Goal: Task Accomplishment & Management: Complete application form

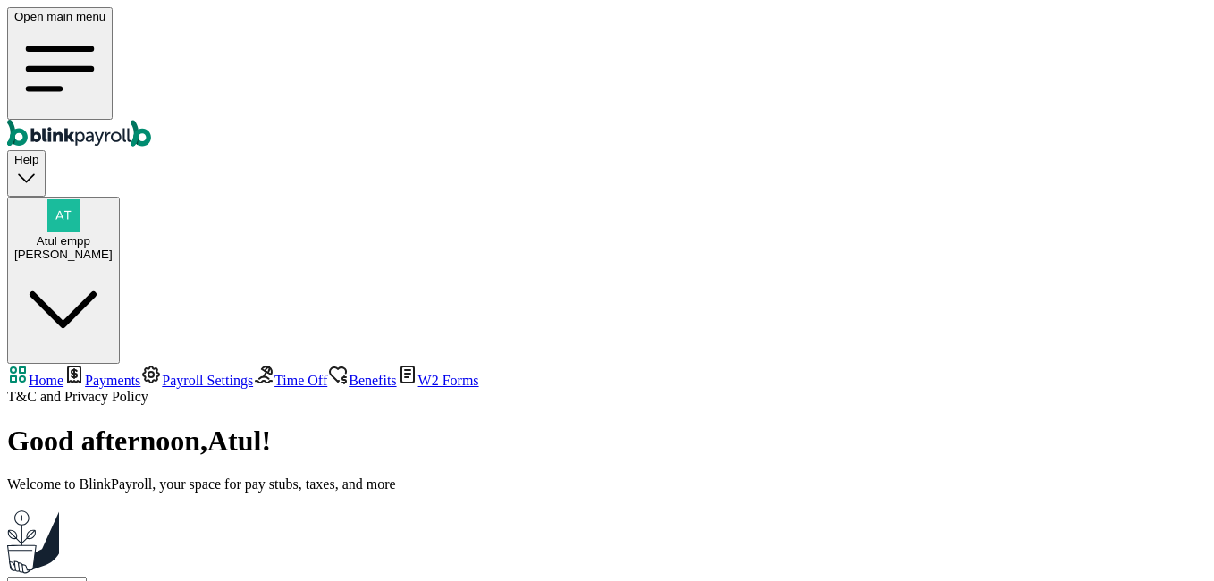
select select "2025"
click at [113, 248] on div "[PERSON_NAME]" at bounding box center [63, 254] width 98 height 13
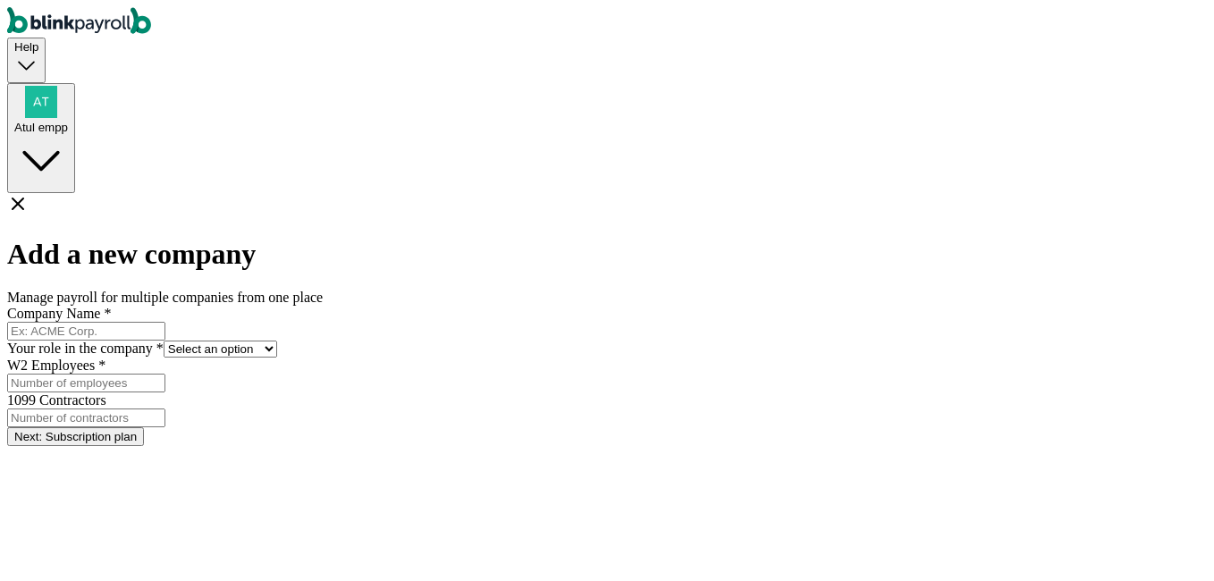
click at [165, 322] on input "Company Name *" at bounding box center [86, 331] width 158 height 19
type input "Employee company to test"
click at [277, 341] on select "Select an option Business owner HR CPA / Accountant Other" at bounding box center [221, 349] width 114 height 17
select select "owner"
click at [277, 341] on select "Select an option Business owner HR CPA / Accountant Other" at bounding box center [221, 349] width 114 height 17
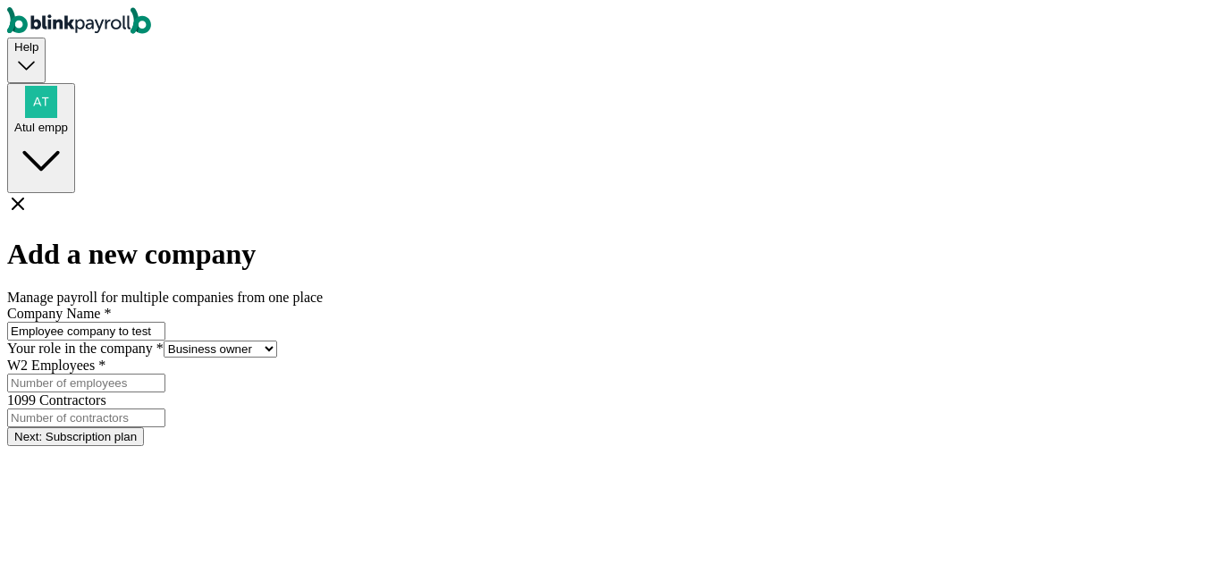
click at [165, 391] on input "W2 Employees *" at bounding box center [86, 383] width 158 height 19
type input "1"
click at [165, 409] on input "1099 Contractors" at bounding box center [86, 418] width 158 height 19
type input "1"
drag, startPoint x: 485, startPoint y: 398, endPoint x: 396, endPoint y: 405, distance: 88.8
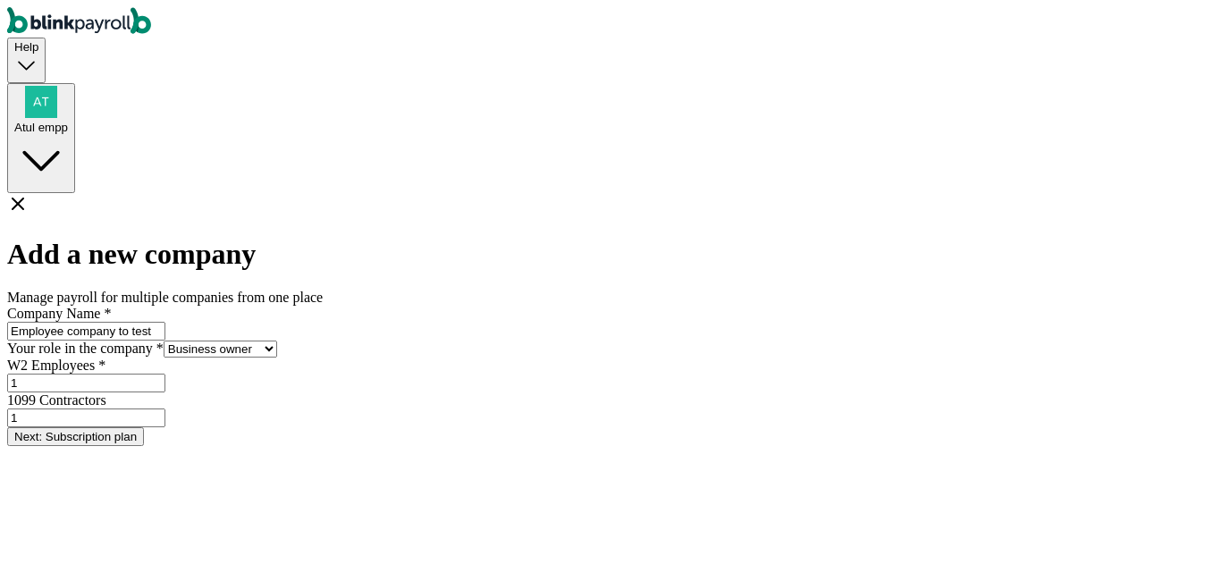
click at [393, 405] on div "Help Atul empp Add a new company Manage payroll for multiple companies from one…" at bounding box center [607, 226] width 1200 height 439
drag, startPoint x: 629, startPoint y: 402, endPoint x: 612, endPoint y: 402, distance: 17.0
click at [612, 402] on div "W2 Employees * 1099 Contractors 1" at bounding box center [607, 393] width 1200 height 70
type input "2"
click at [144, 446] on button "Next: Subscription plan" at bounding box center [75, 436] width 137 height 19
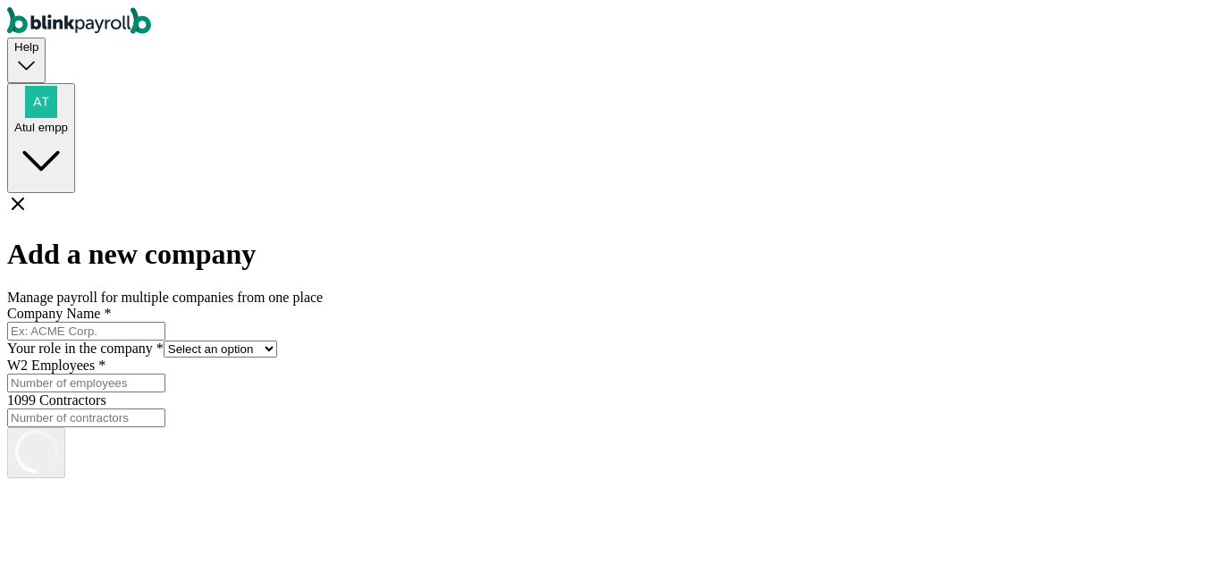
click at [165, 322] on input "Company Name *" at bounding box center [86, 331] width 158 height 19
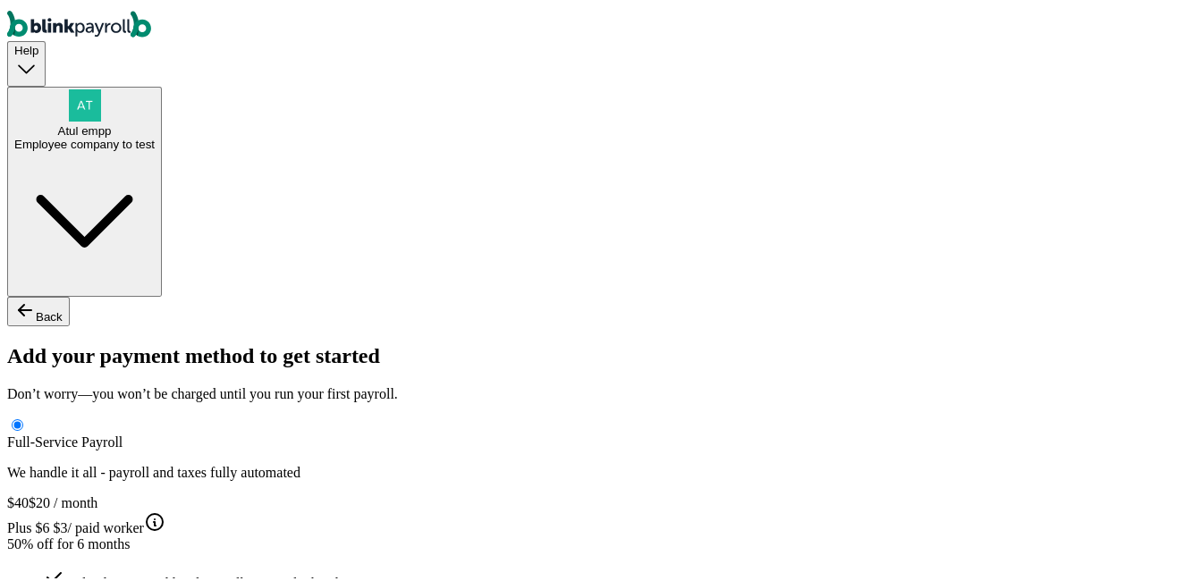
type input "Atul"
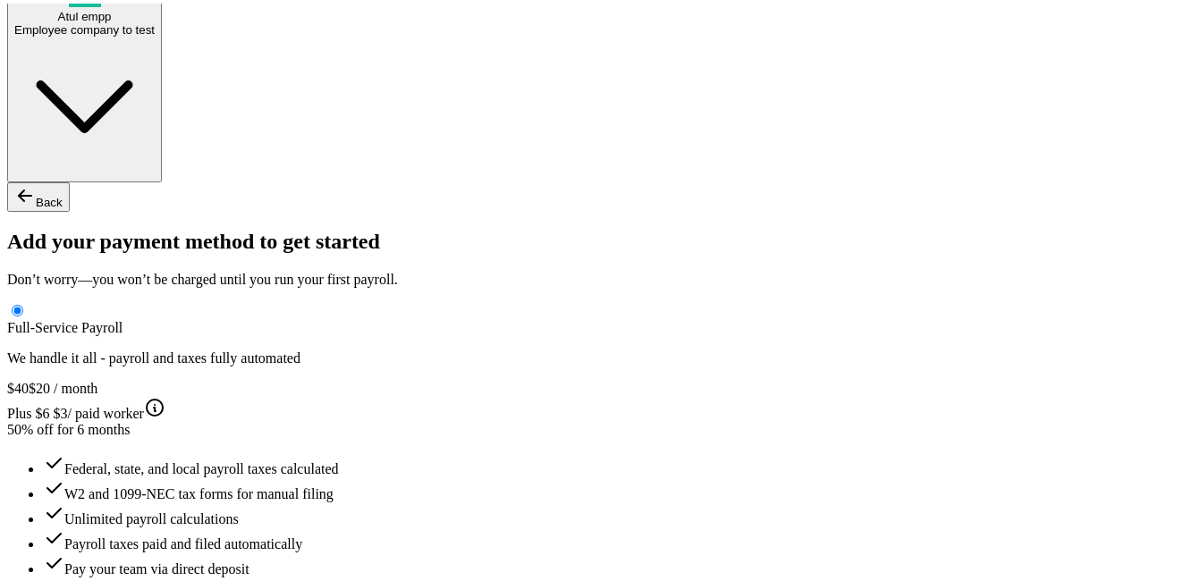
scroll to position [133, 0]
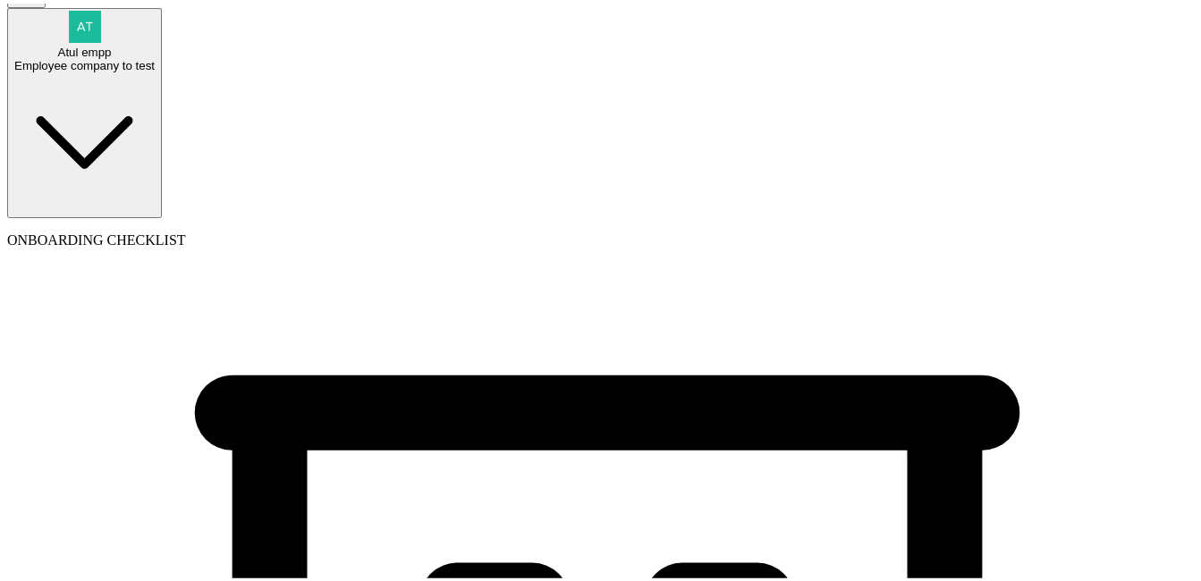
scroll to position [89, 0]
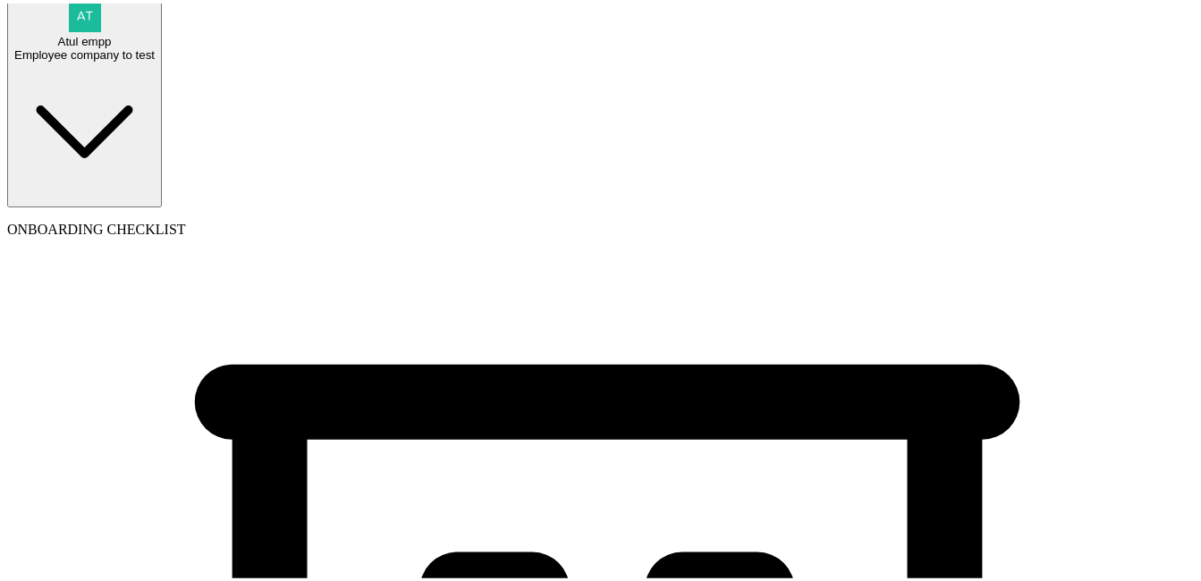
type input "[PHONE_NUMBER]"
select select "Limited Liability Company (LLC)"
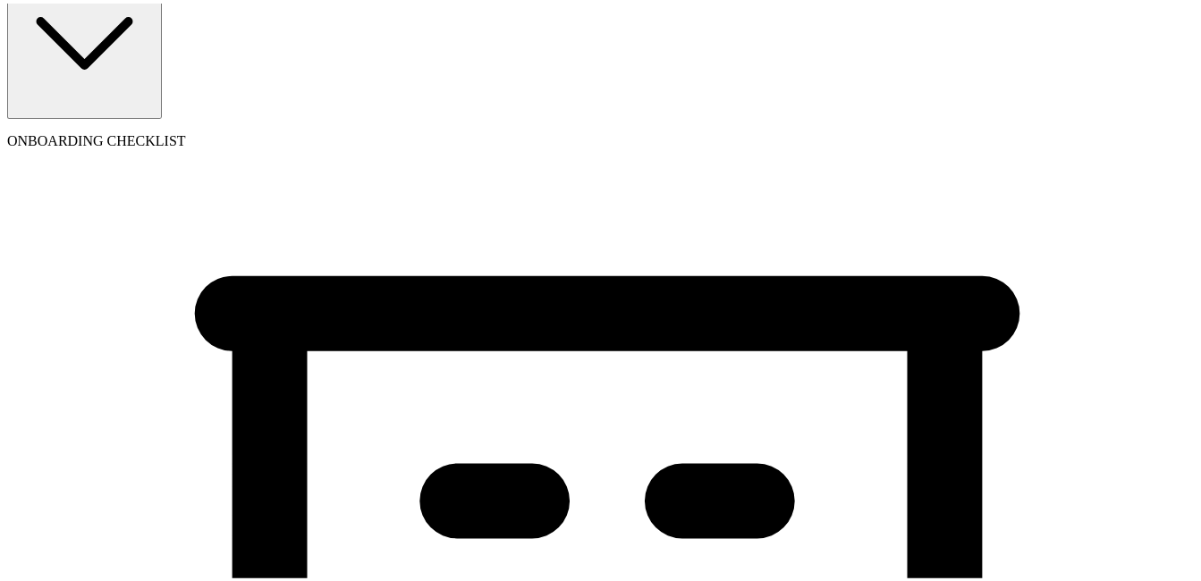
scroll to position [179, 0]
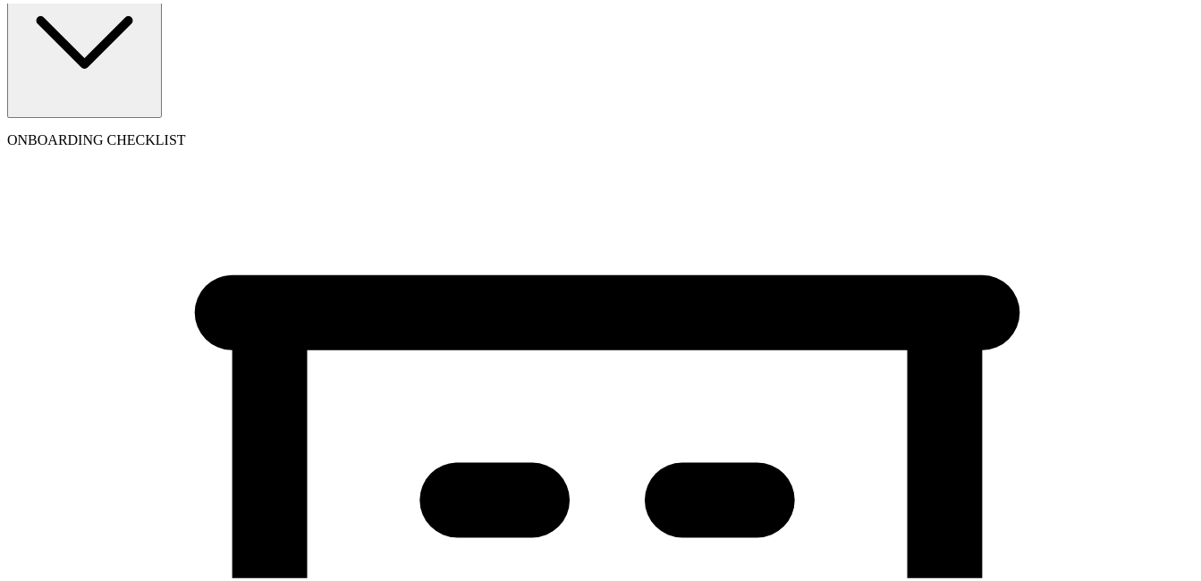
select select "Hospitality or Accommodation"
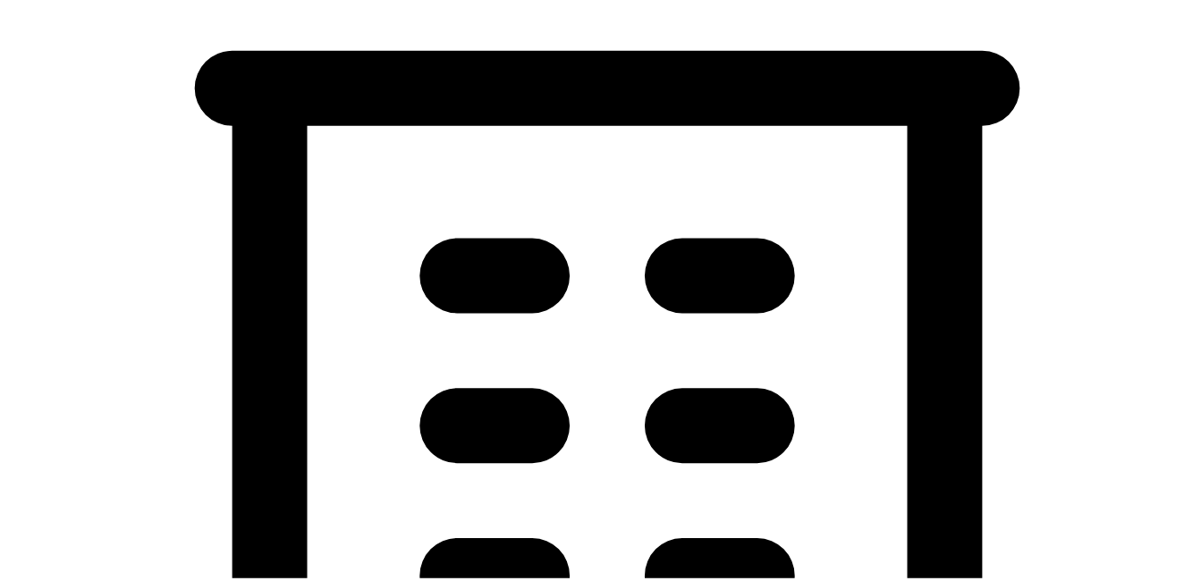
scroll to position [447, 0]
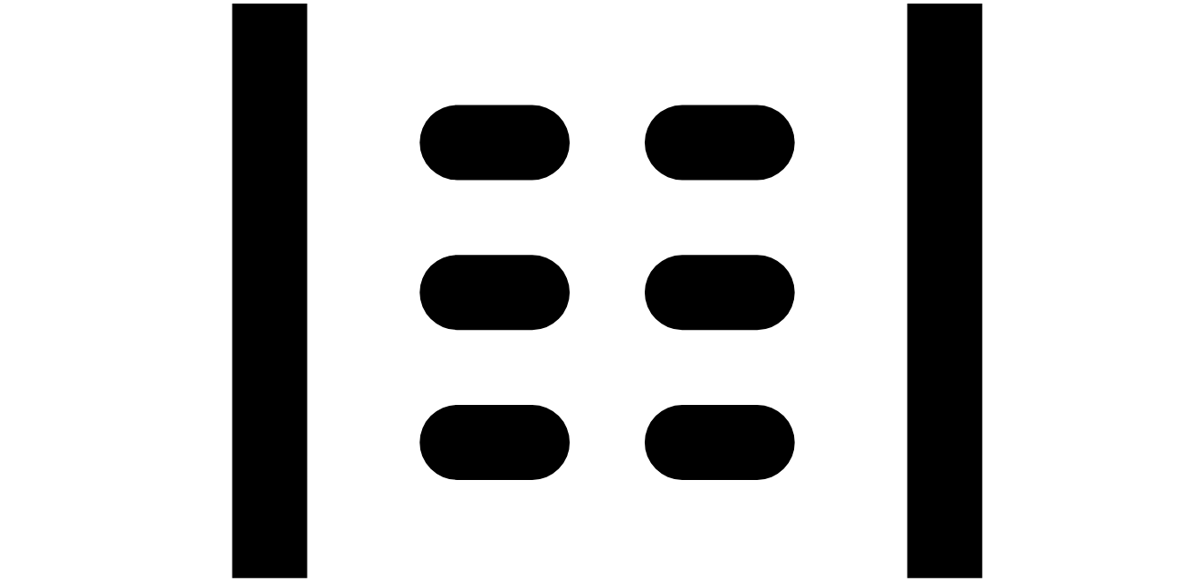
type input "09/11/2025"
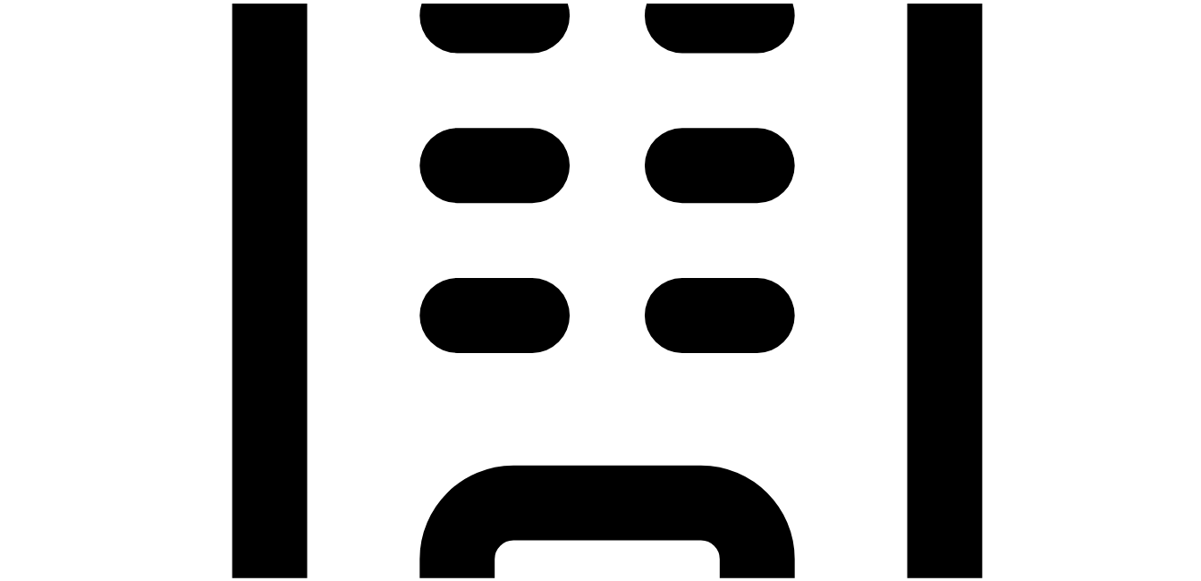
scroll to position [715, 0]
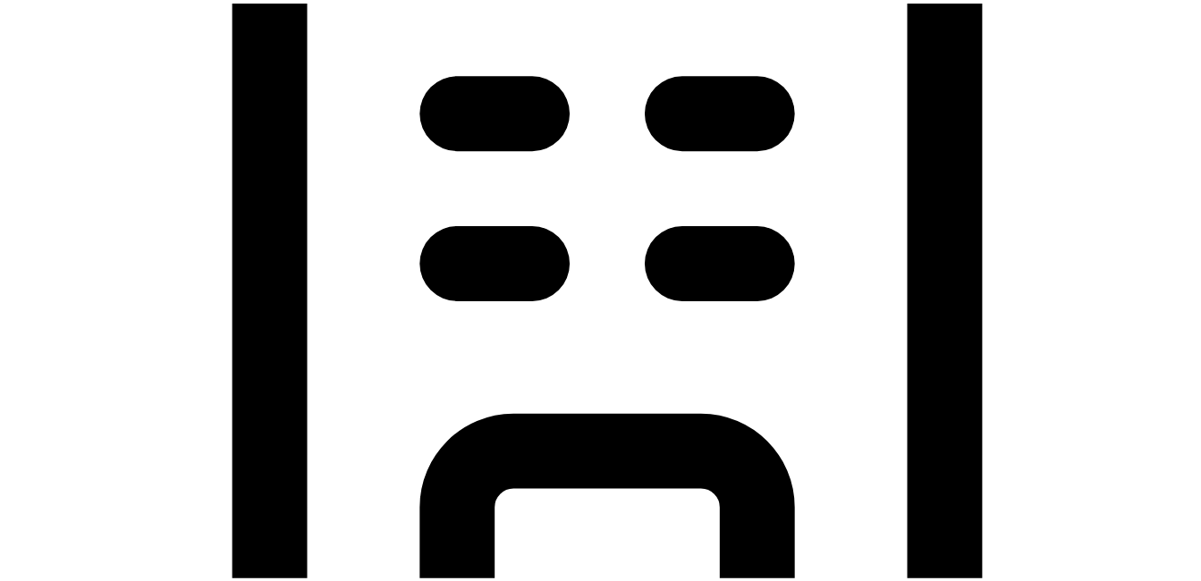
type input "5 Texas a and M Univ"
type input "College Station"
type input "TX"
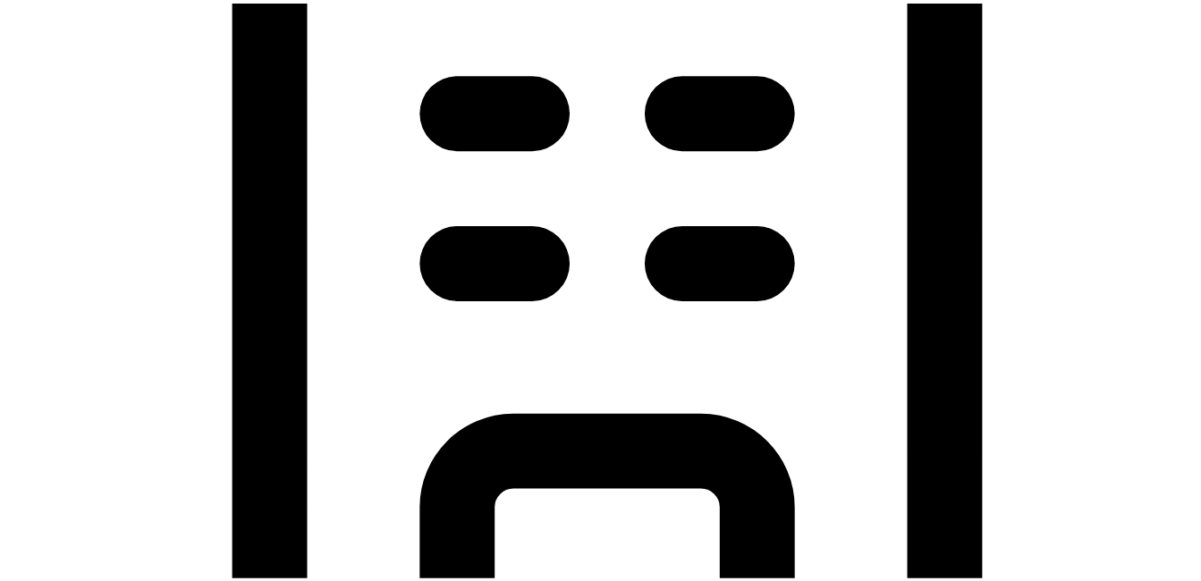
type input "77843"
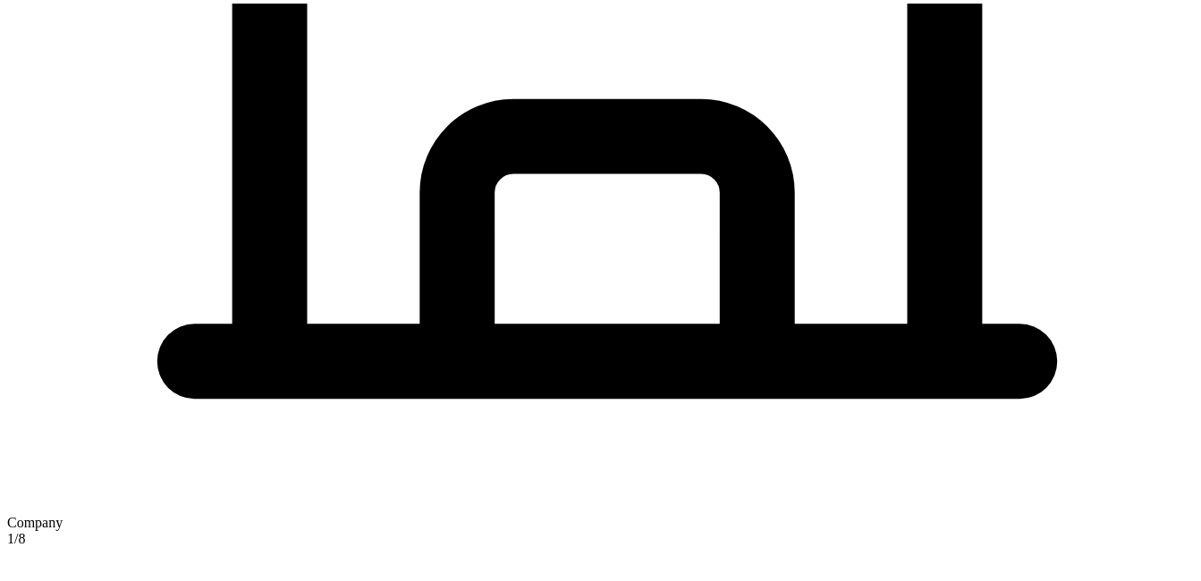
scroll to position [1076, 0]
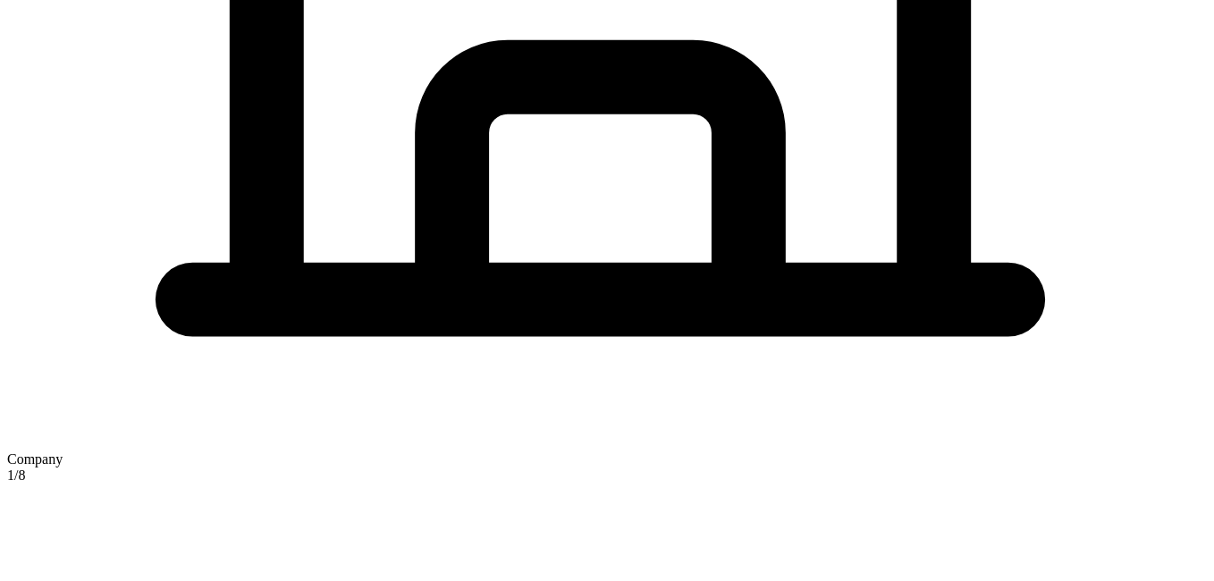
type input "main"
checkbox input "true"
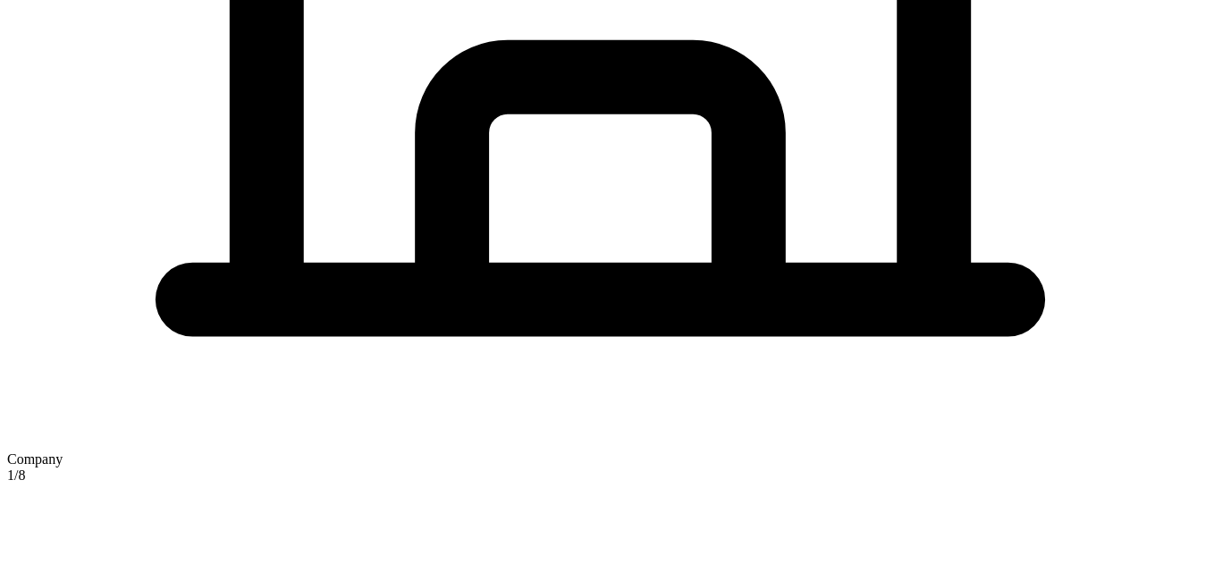
type input "5 Texas a and M Univ"
type input "College Station"
type input "TX"
type input "77843"
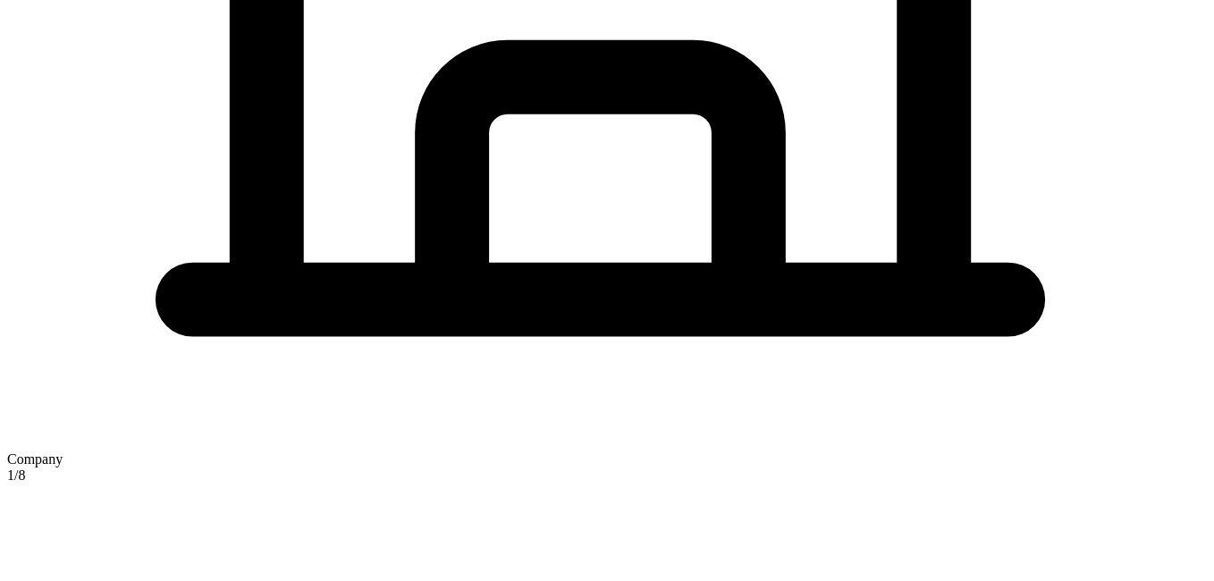
drag, startPoint x: 403, startPoint y: 355, endPoint x: 525, endPoint y: 350, distance: 121.7
drag, startPoint x: 525, startPoint y: 350, endPoint x: 539, endPoint y: 348, distance: 14.4
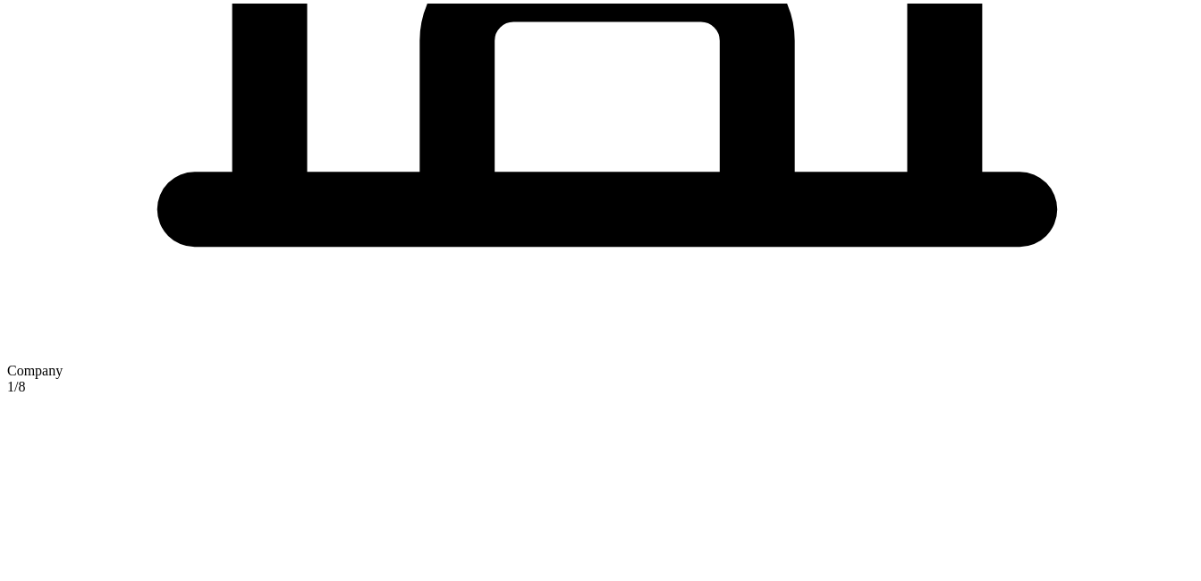
scroll to position [1183, 0]
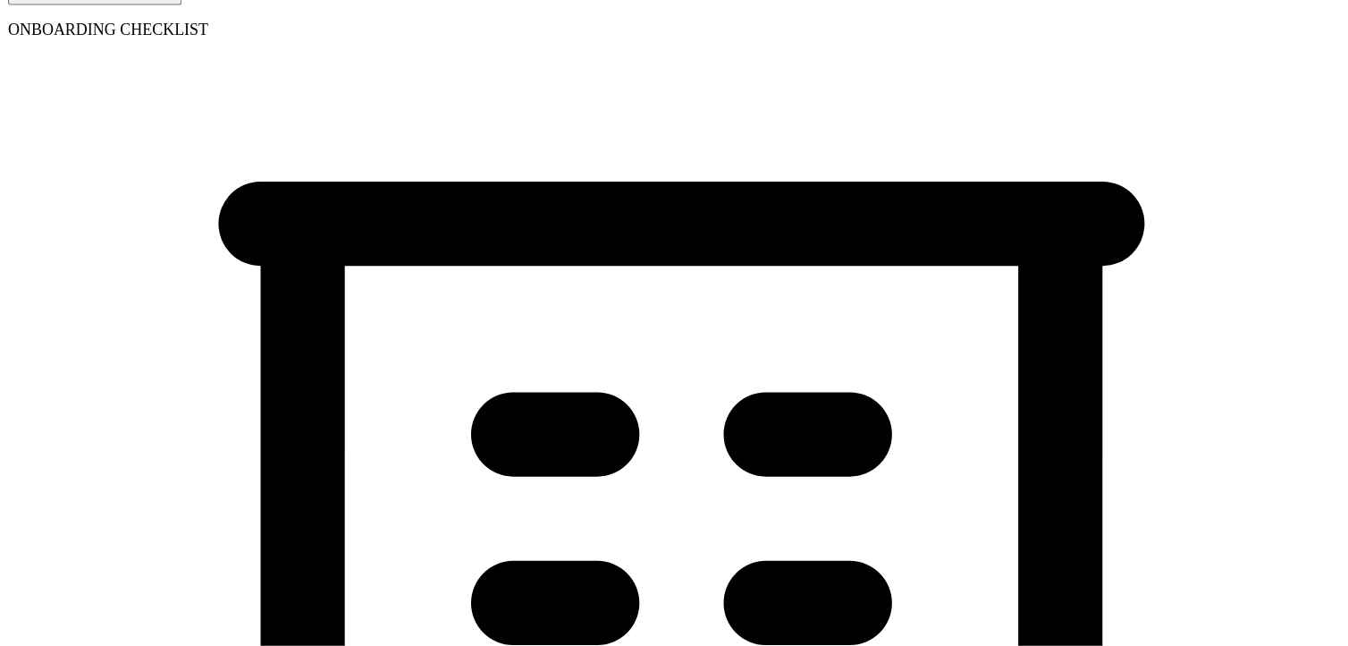
scroll to position [0, 0]
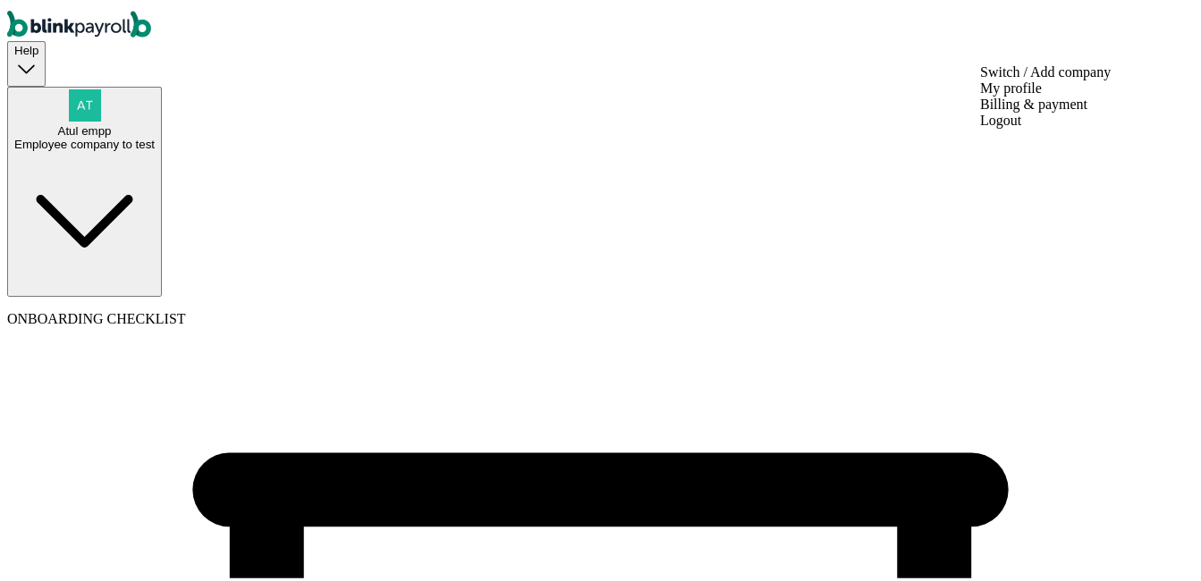
click at [112, 121] on span "Atul empp" at bounding box center [85, 127] width 54 height 13
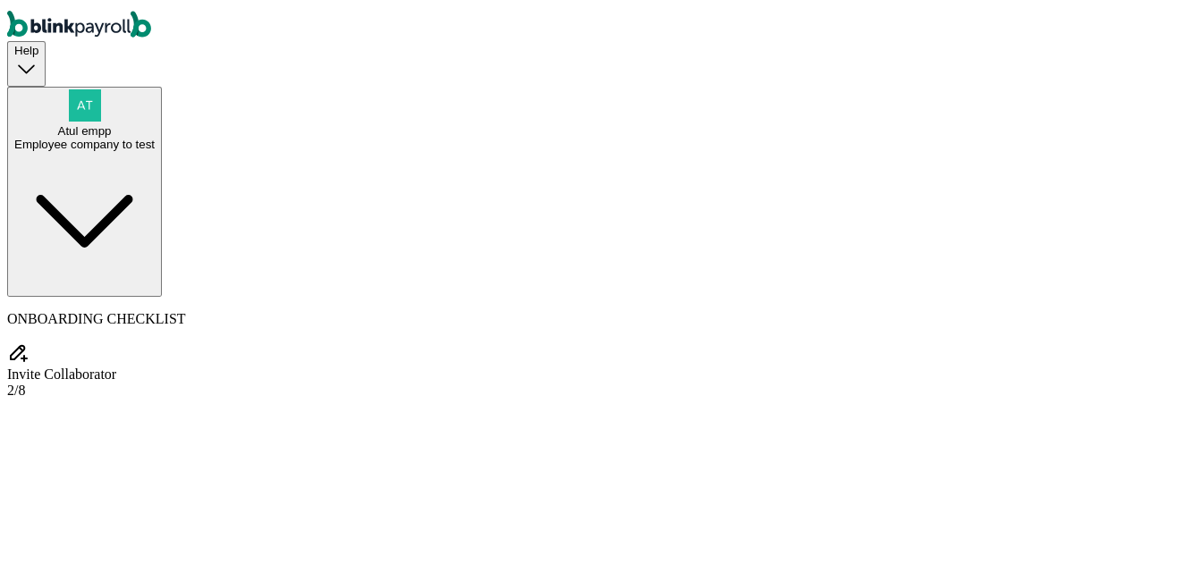
click at [155, 134] on div "Employee company to test" at bounding box center [84, 140] width 140 height 13
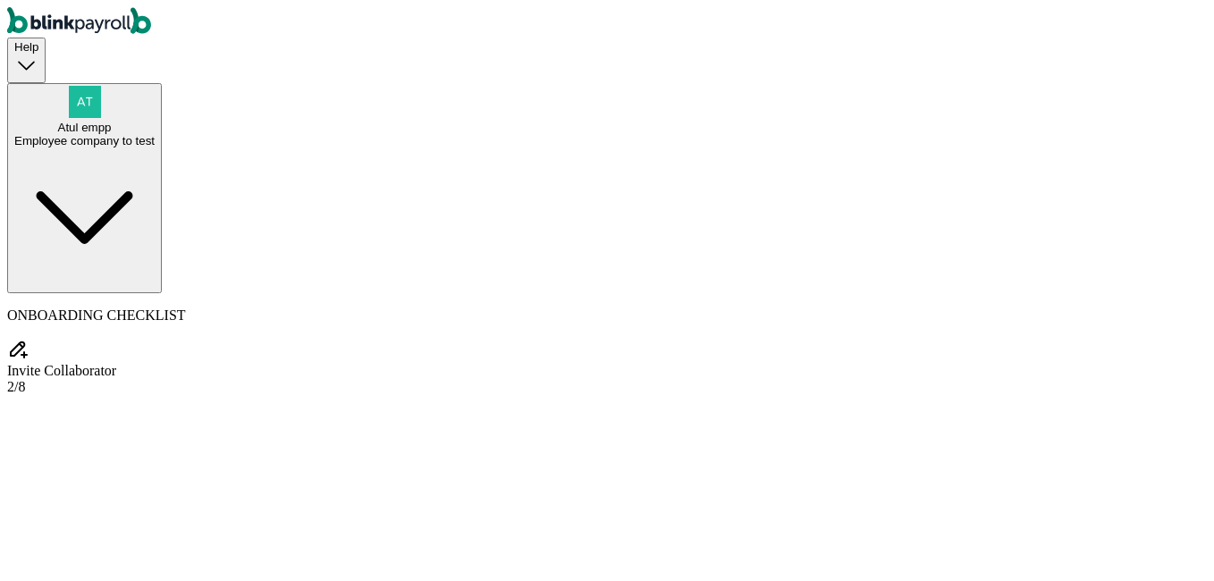
drag, startPoint x: 402, startPoint y: 329, endPoint x: 510, endPoint y: 354, distance: 110.2
drag, startPoint x: 510, startPoint y: 354, endPoint x: 553, endPoint y: 359, distance: 43.1
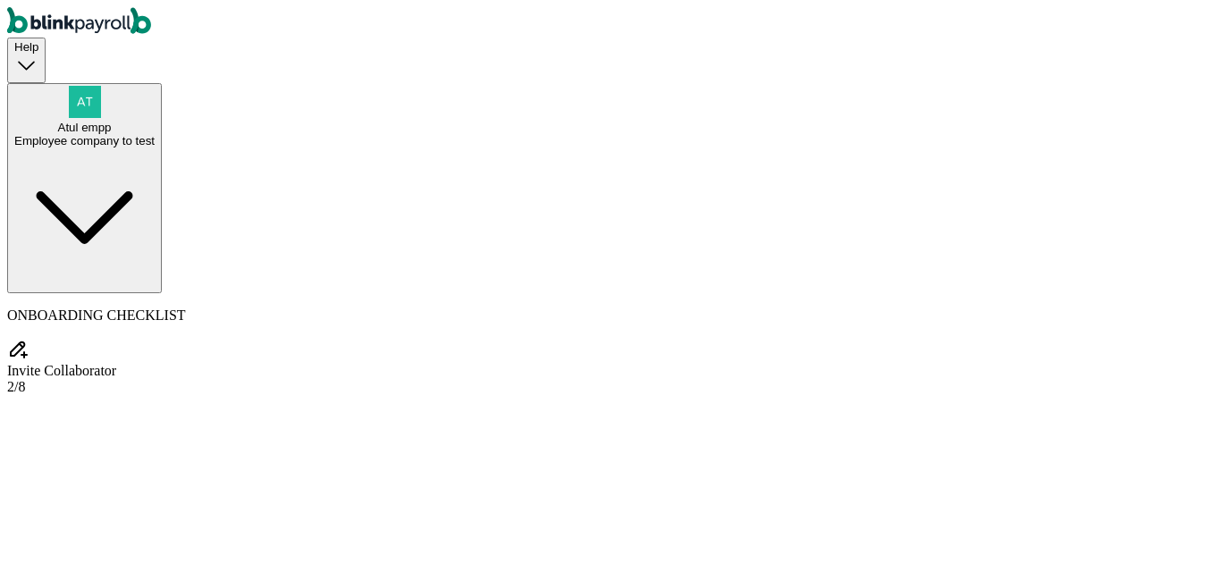
drag, startPoint x: 733, startPoint y: 333, endPoint x: 838, endPoint y: 356, distance: 107.2
drag, startPoint x: 838, startPoint y: 356, endPoint x: 798, endPoint y: 378, distance: 45.2
drag, startPoint x: 401, startPoint y: 355, endPoint x: 524, endPoint y: 350, distance: 123.5
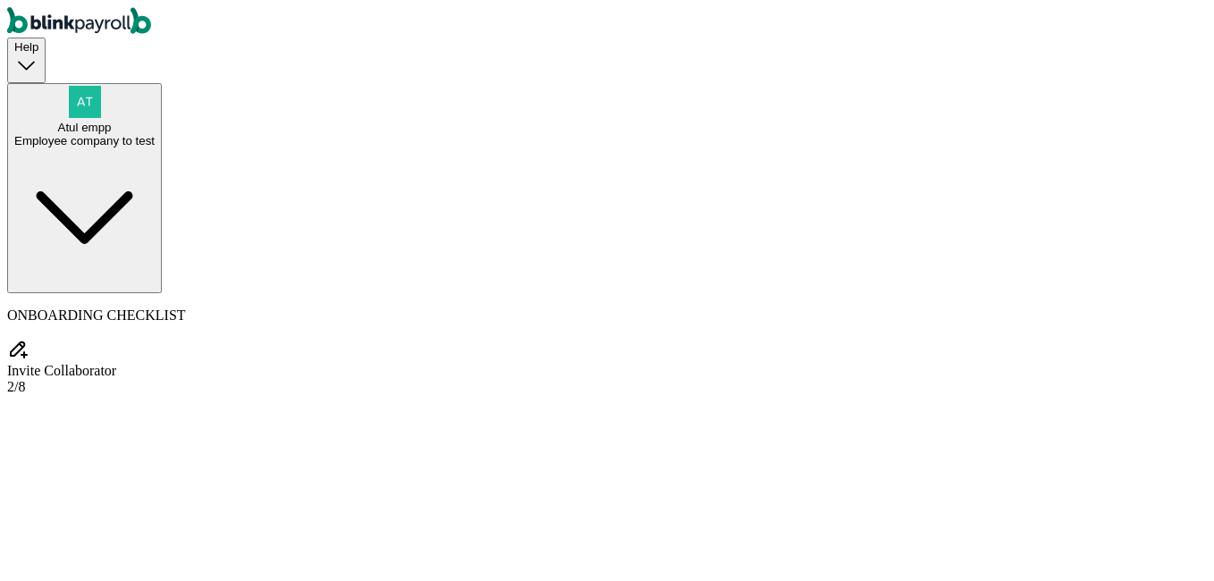
drag, startPoint x: 524, startPoint y: 350, endPoint x: 494, endPoint y: 281, distance: 74.9
drag, startPoint x: 745, startPoint y: 315, endPoint x: 843, endPoint y: 357, distance: 107.0
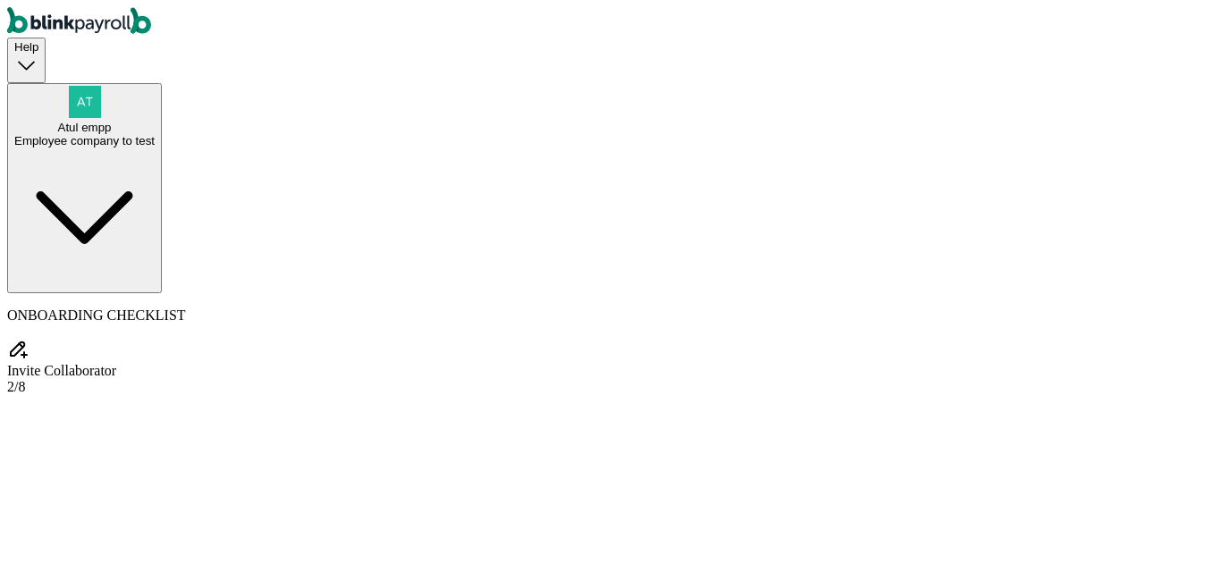
drag, startPoint x: 843, startPoint y: 357, endPoint x: 808, endPoint y: 378, distance: 40.9
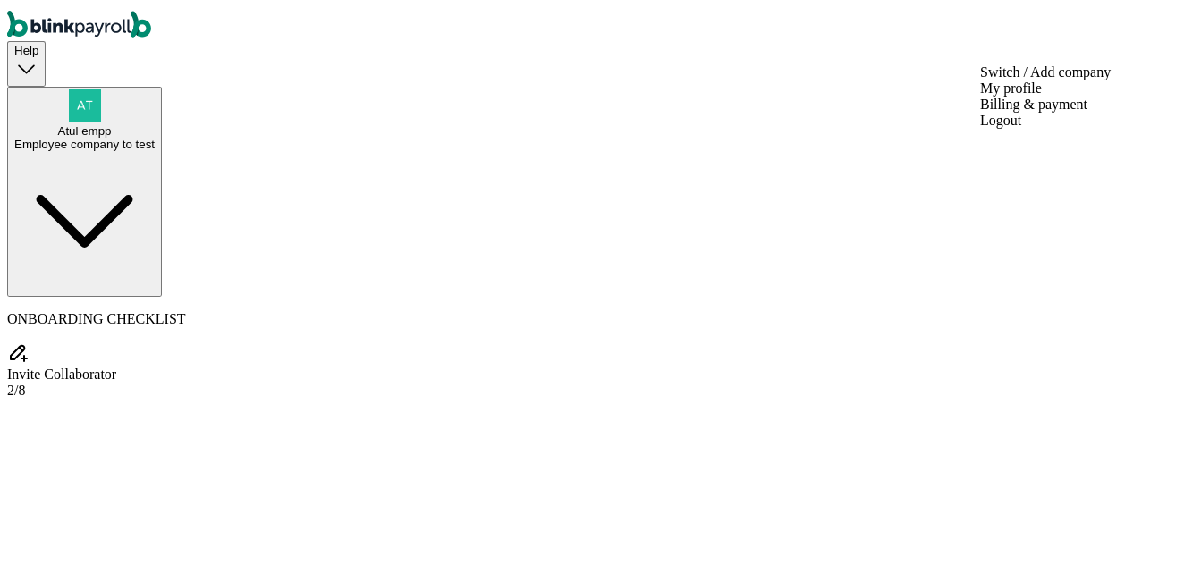
click at [112, 121] on span "Atul empp" at bounding box center [85, 127] width 54 height 13
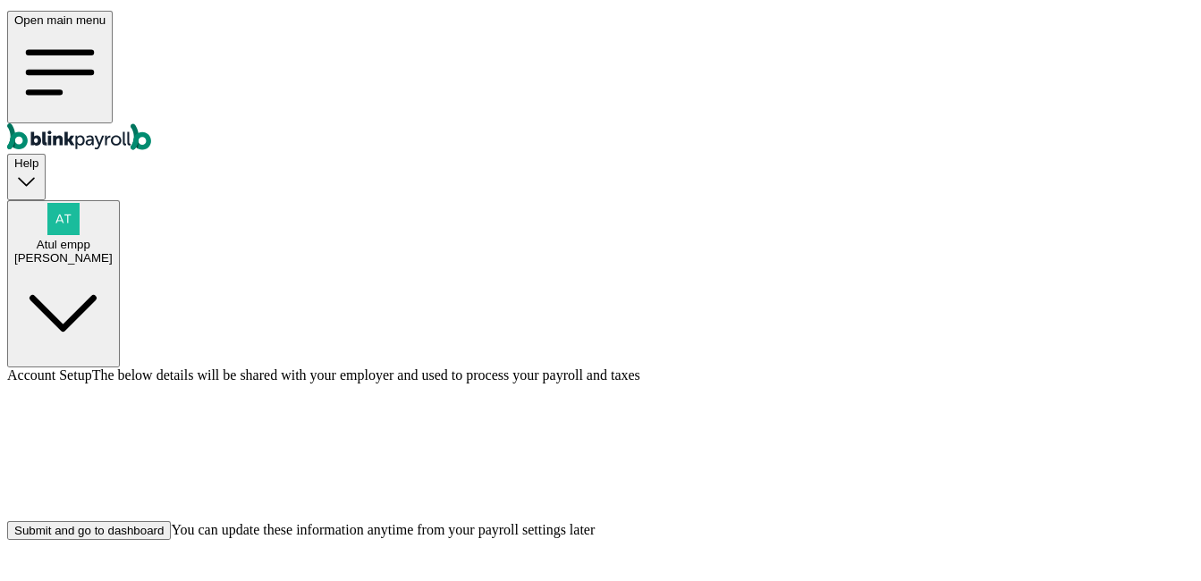
scroll to position [54, 0]
click at [164, 534] on div "Submit and go to dashboard" at bounding box center [88, 526] width 149 height 13
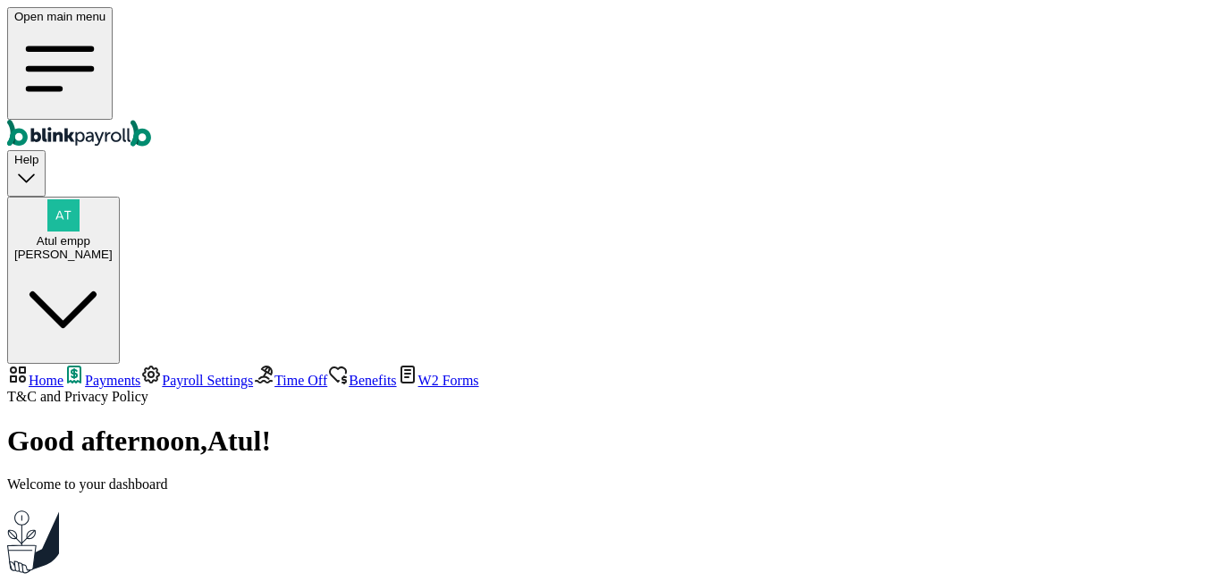
click at [113, 248] on div "[PERSON_NAME]" at bounding box center [63, 254] width 98 height 13
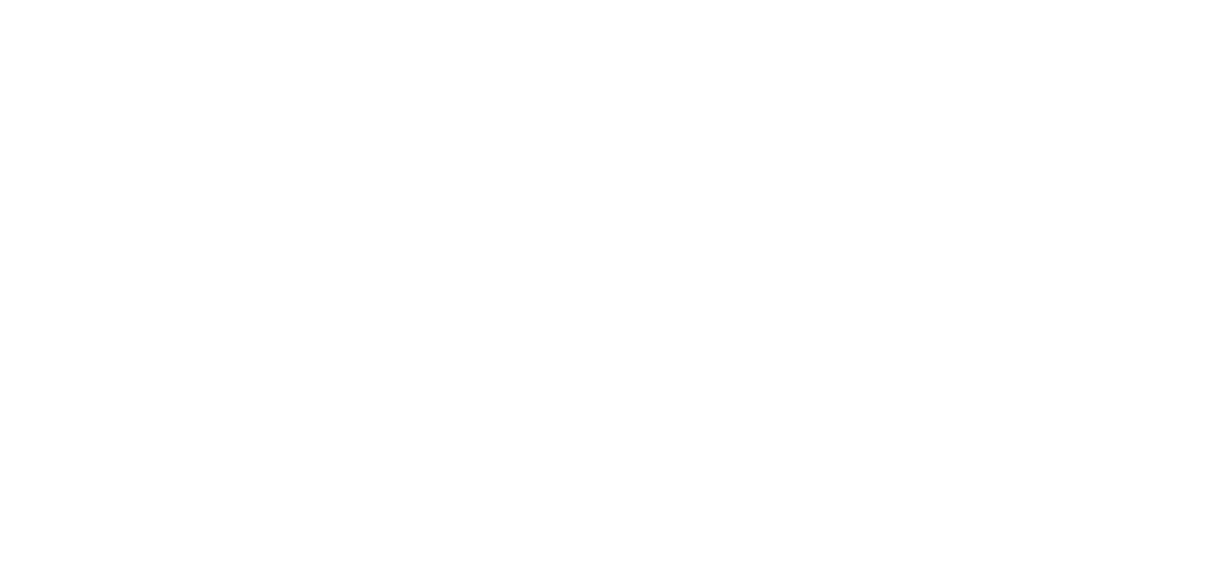
select select "Limited Liability Company (LLC)"
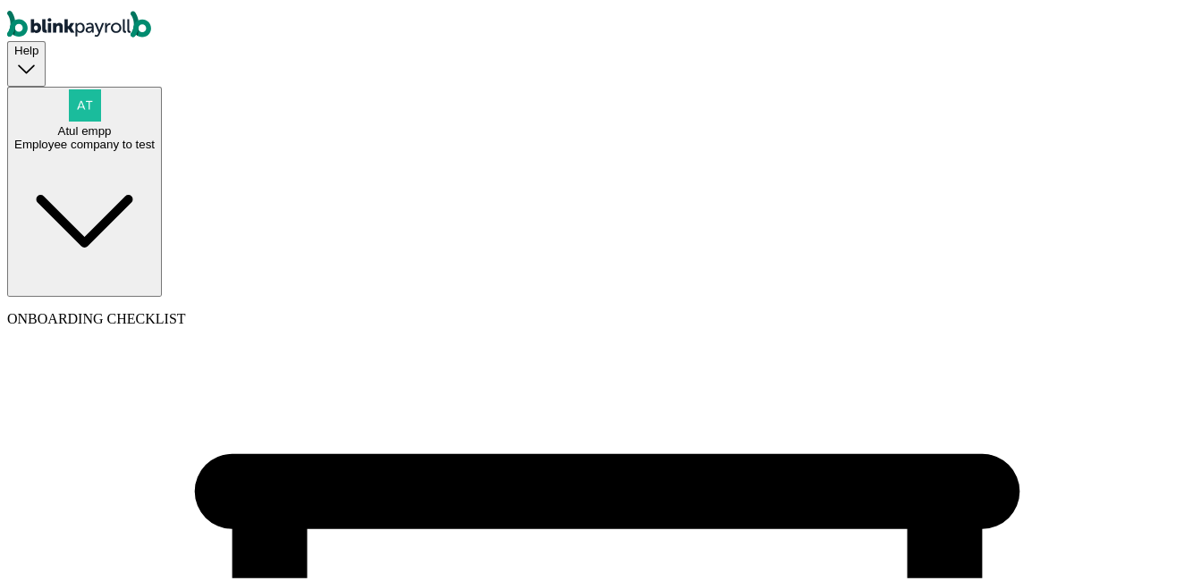
click at [155, 134] on div "Employee company to test" at bounding box center [84, 140] width 140 height 13
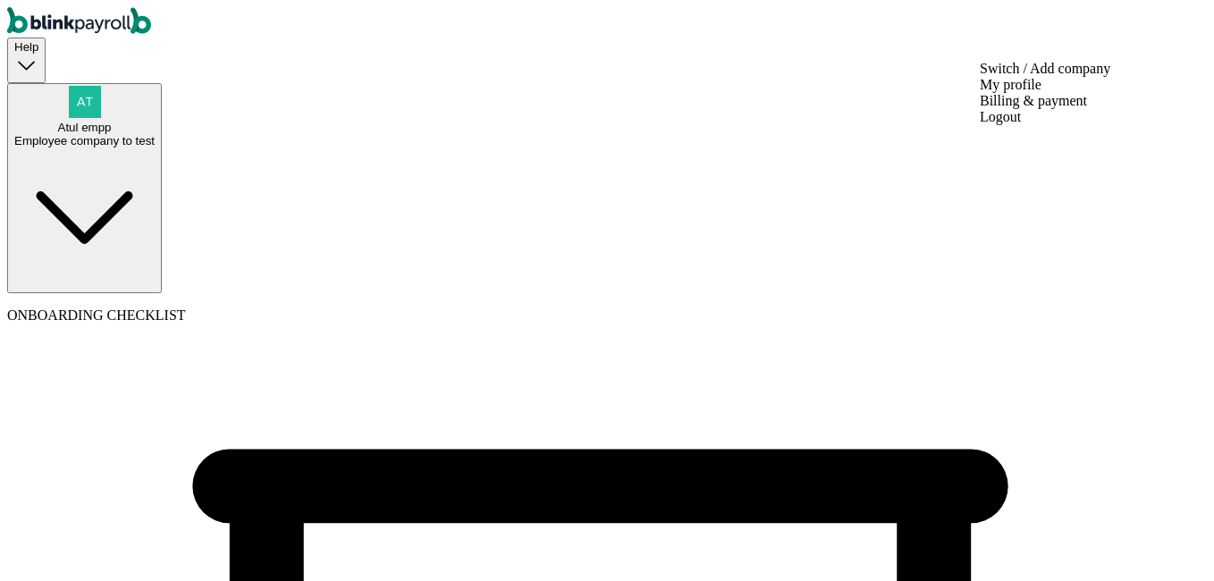
select select "Hospitality or Accommodation"
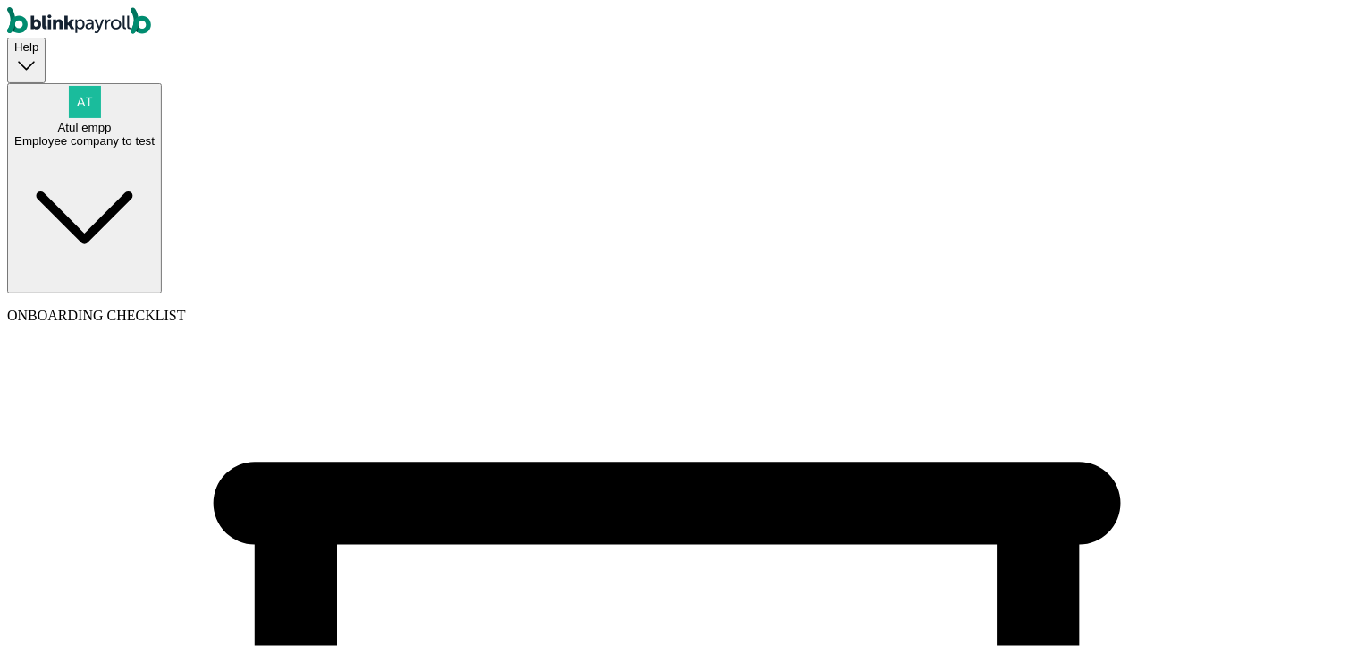
drag, startPoint x: 793, startPoint y: 373, endPoint x: 909, endPoint y: 386, distance: 117.0
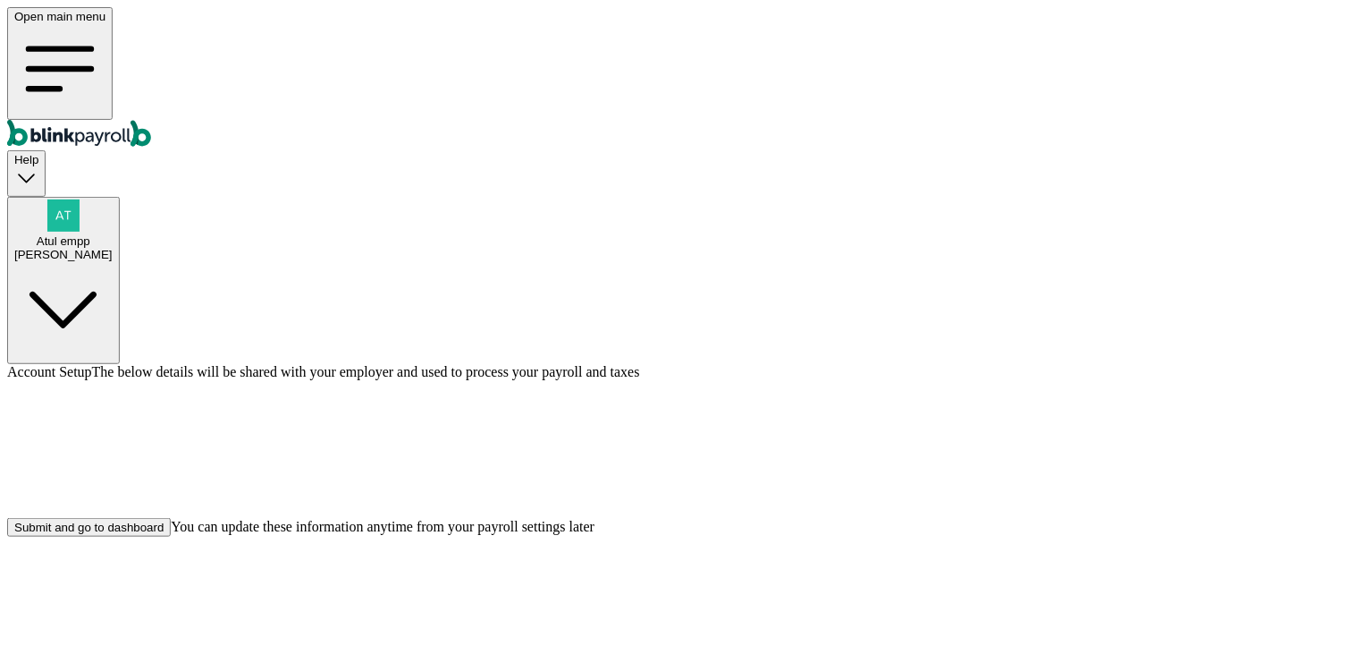
click at [1177, 380] on div at bounding box center [674, 449] width 1334 height 138
click at [164, 534] on div "Submit and go to dashboard" at bounding box center [88, 526] width 149 height 13
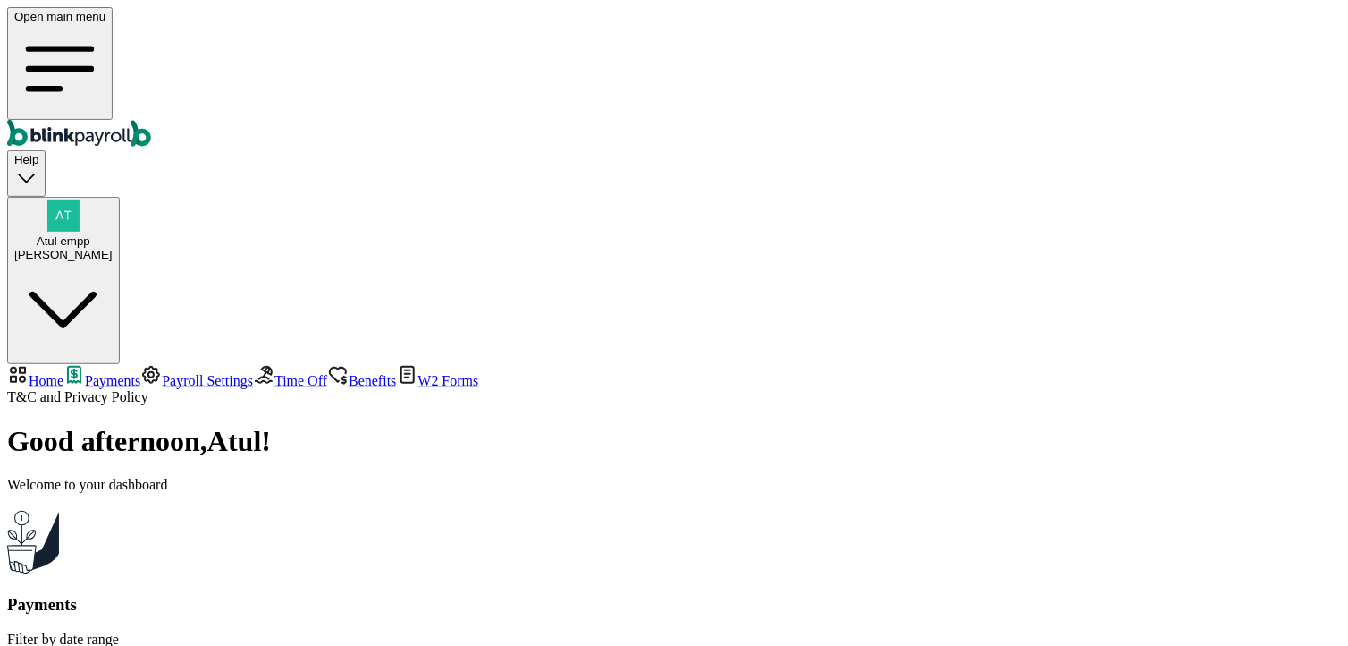
click at [90, 234] on span "Atul empp" at bounding box center [64, 240] width 54 height 13
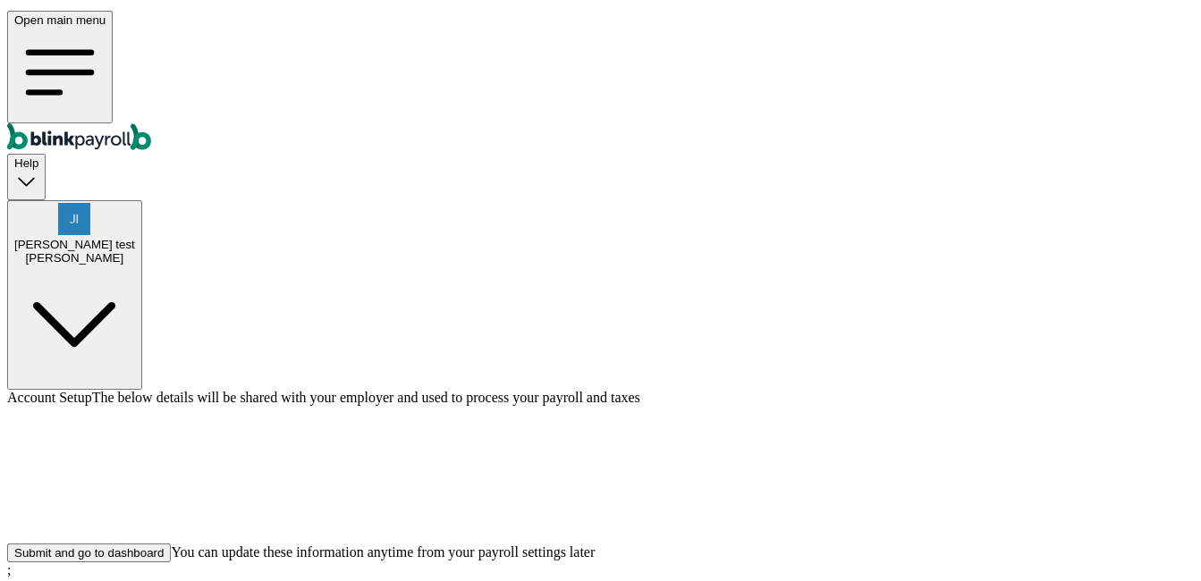
scroll to position [54, 0]
click at [164, 542] on div "Submit and go to dashboard" at bounding box center [88, 548] width 149 height 13
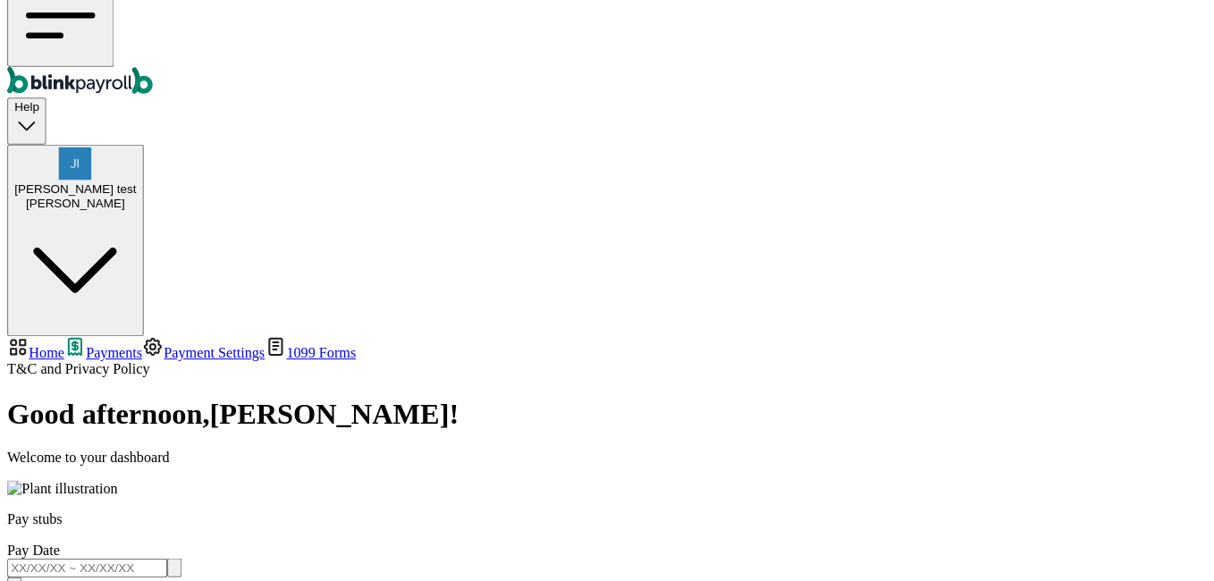
scroll to position [0, 0]
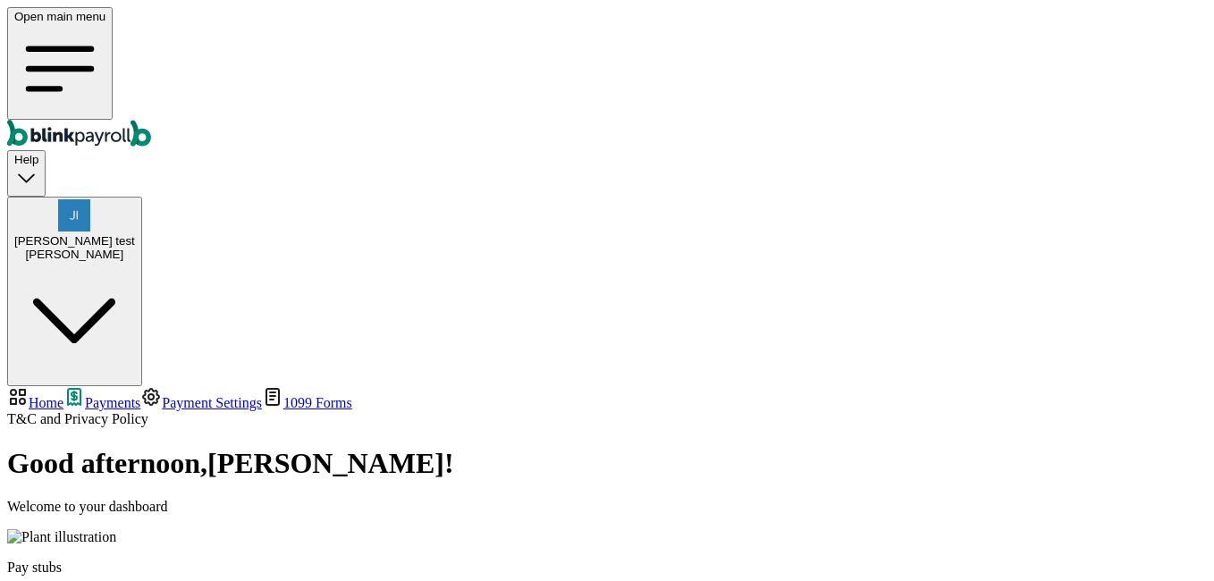
click at [63, 395] on span "Home" at bounding box center [46, 402] width 35 height 15
select select "2025"
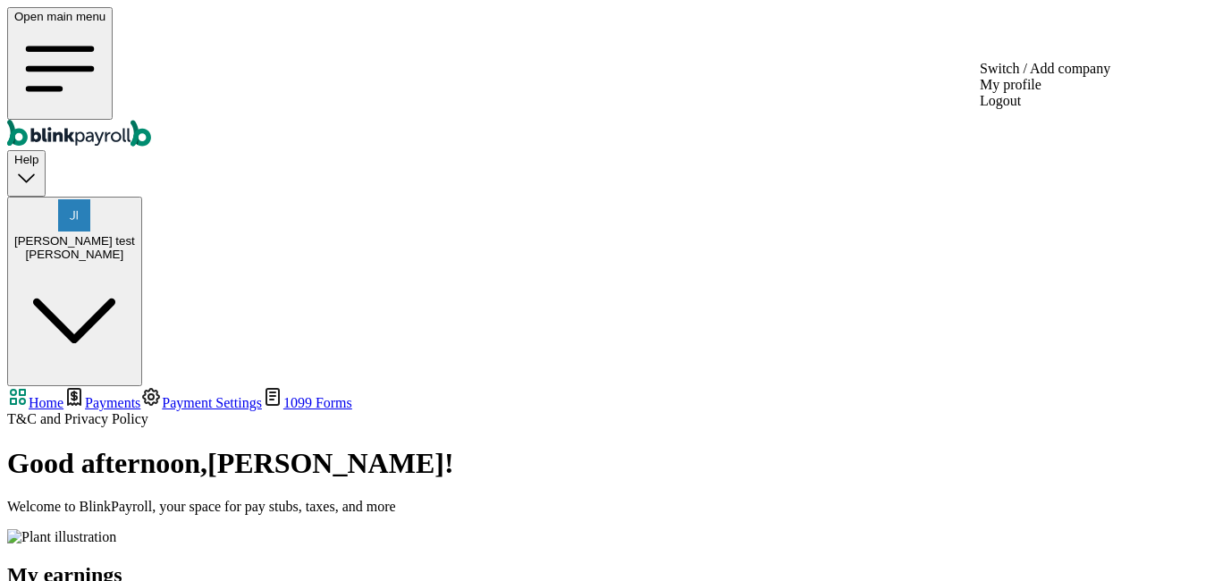
click at [135, 248] on div "Cecil" at bounding box center [74, 254] width 121 height 13
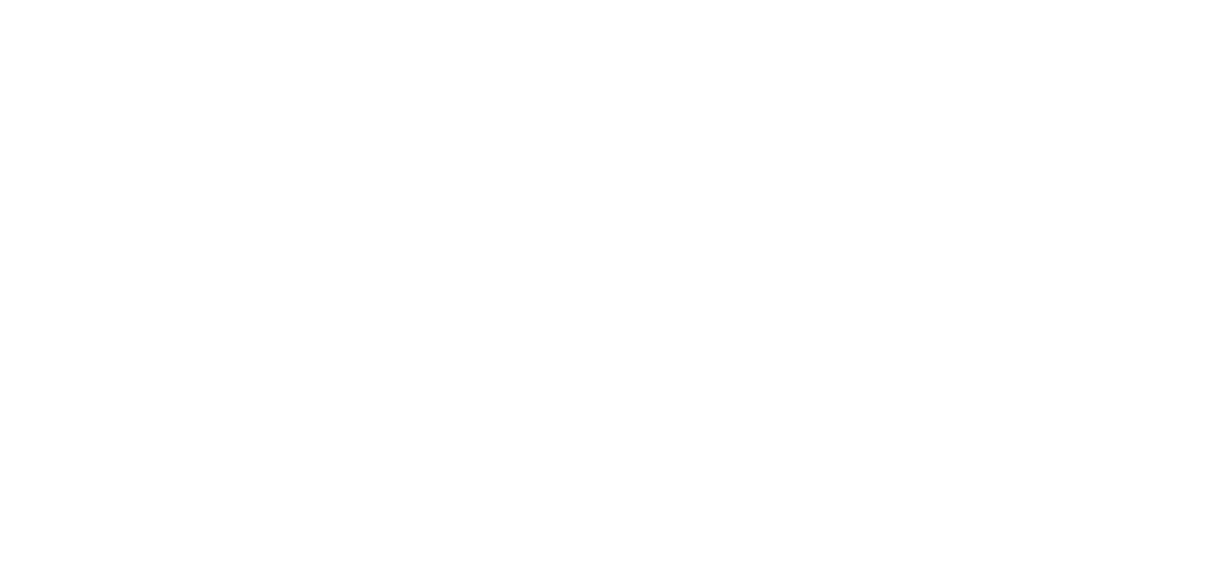
select select "2025"
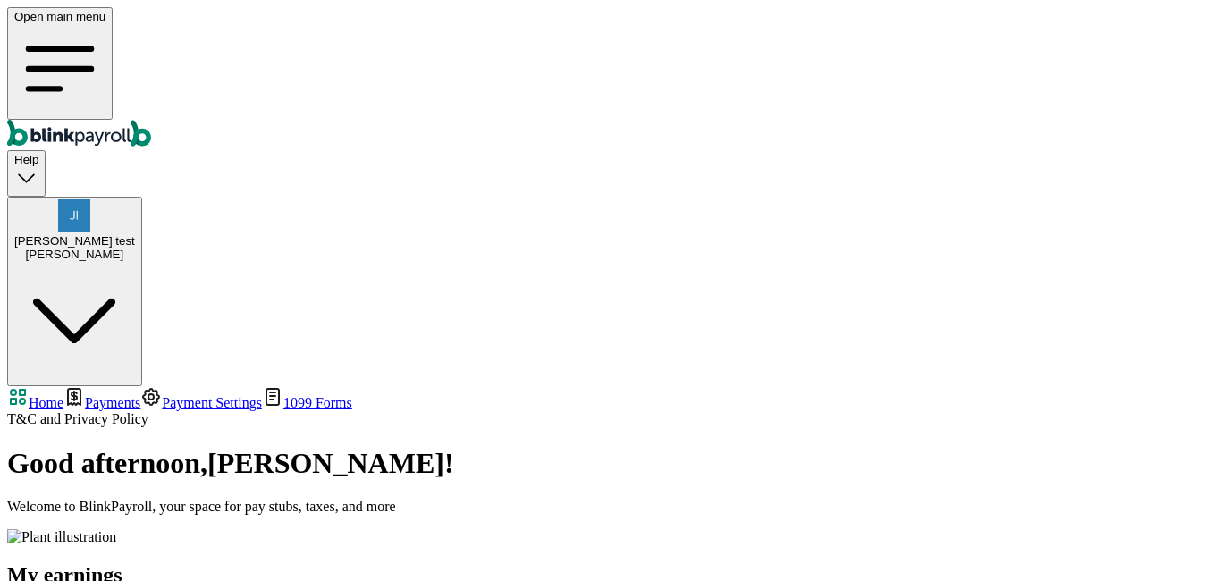
click at [89, 395] on link "Payments" at bounding box center [101, 402] width 77 height 15
click at [63, 395] on span "Home" at bounding box center [46, 402] width 35 height 15
select select "2025"
click at [140, 395] on span "Payments" at bounding box center [112, 402] width 55 height 15
click at [162, 395] on span "Payment Settings" at bounding box center [212, 402] width 100 height 15
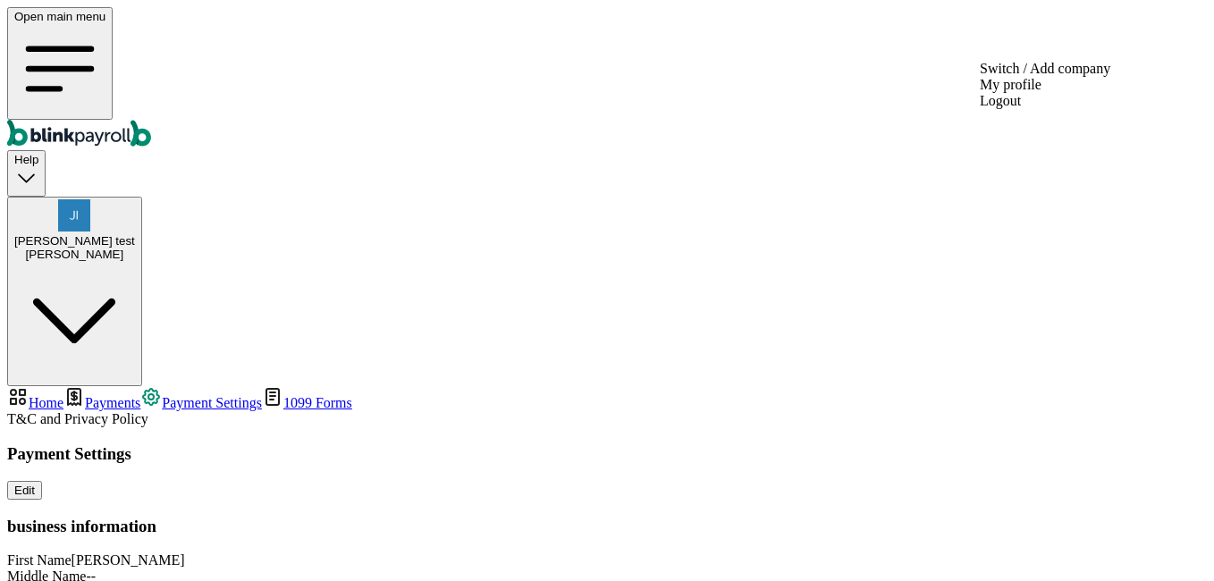
click at [135, 248] on div "Cecil" at bounding box center [74, 254] width 121 height 13
